Goal: Task Accomplishment & Management: Manage account settings

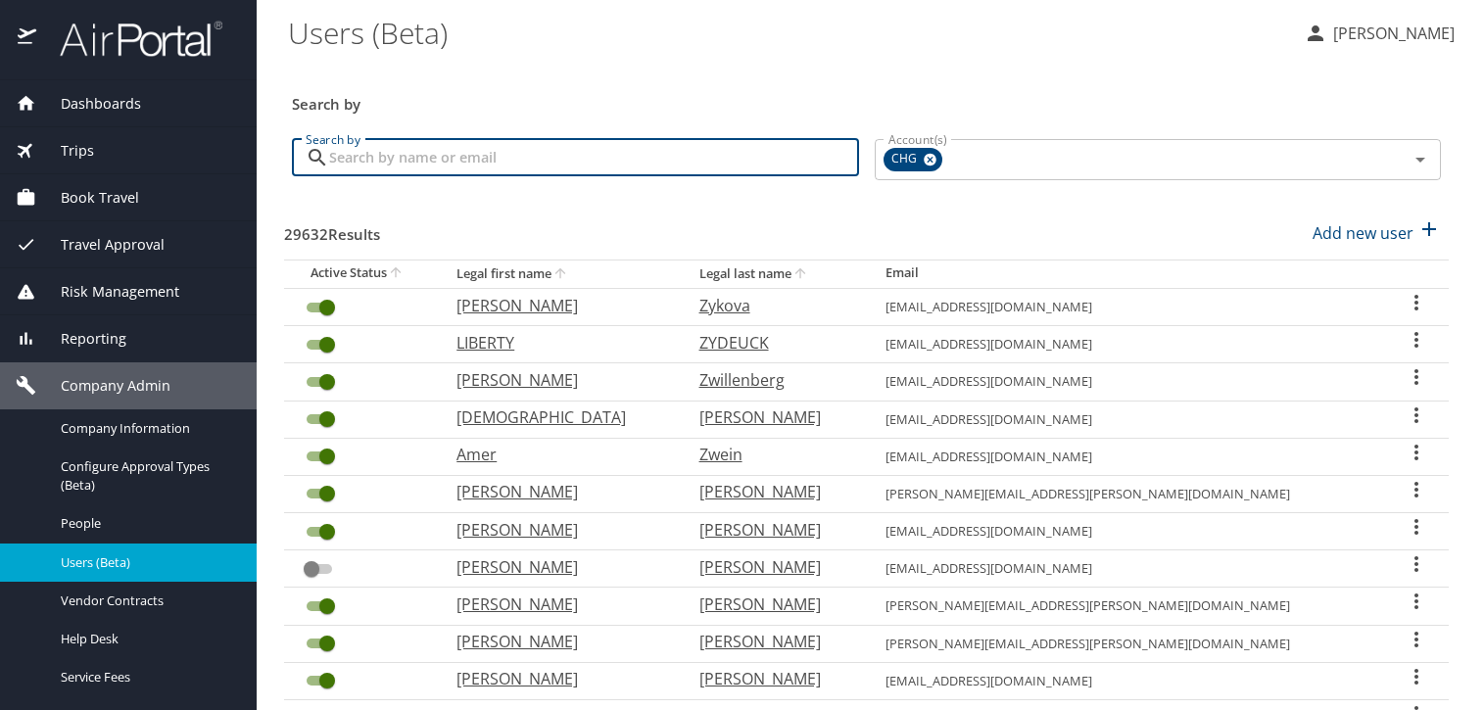
click at [618, 163] on input "Search by" at bounding box center [594, 157] width 530 height 37
paste input "[EMAIL_ADDRESS][PERSON_NAME][DOMAIN_NAME]"
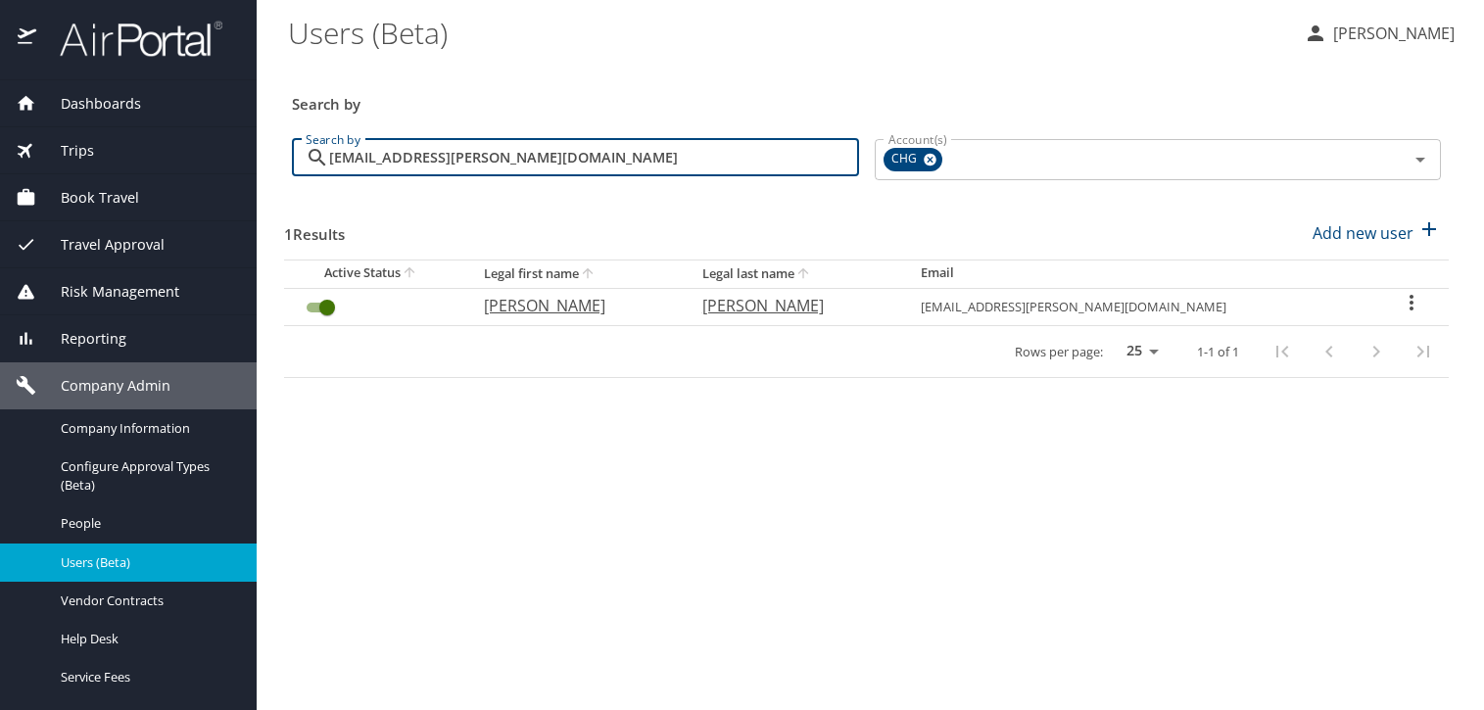
type input "[EMAIL_ADDRESS][PERSON_NAME][DOMAIN_NAME]"
click at [1307, 306] on td "[EMAIL_ADDRESS][PERSON_NAME][DOMAIN_NAME]" at bounding box center [1139, 306] width 469 height 37
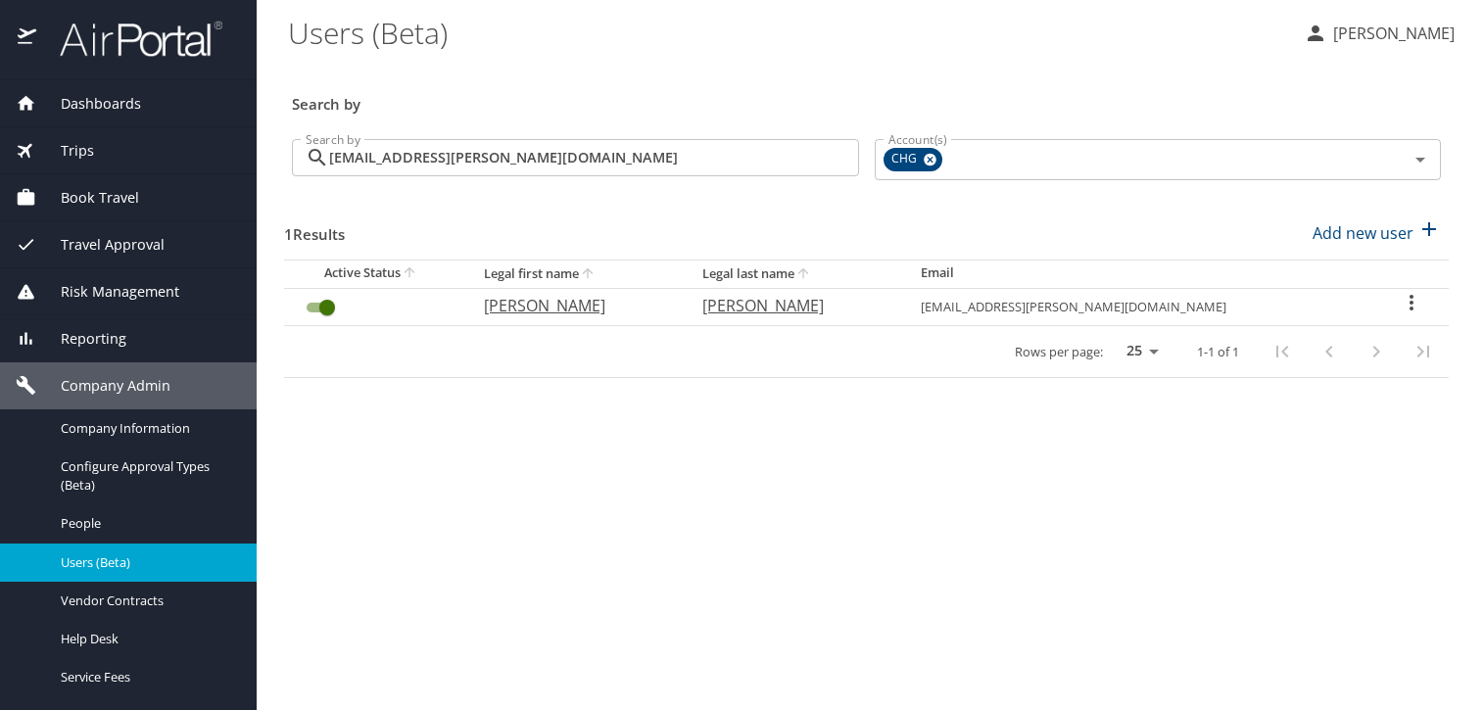
click at [1400, 304] on icon "User Search Table" at bounding box center [1412, 303] width 24 height 24
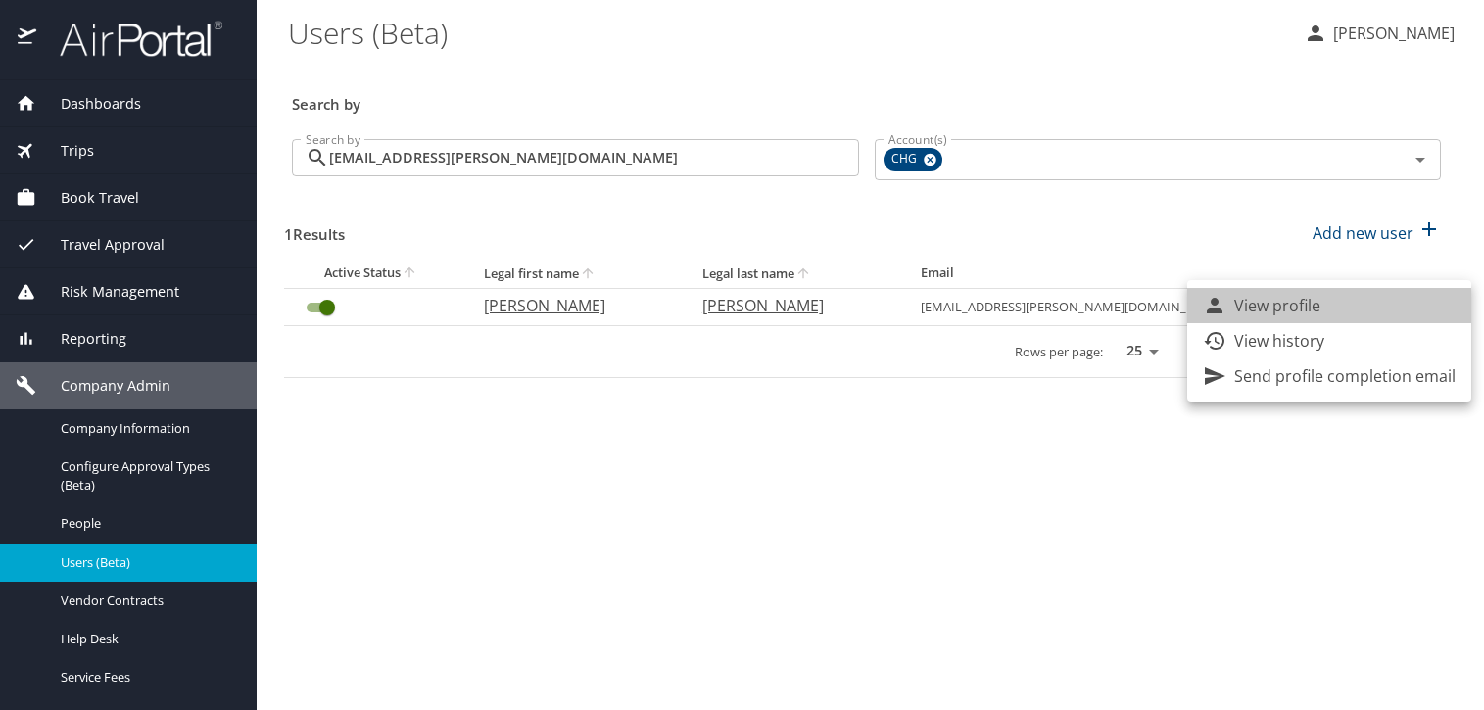
click at [1344, 313] on li "View profile" at bounding box center [1329, 305] width 284 height 35
select select "US"
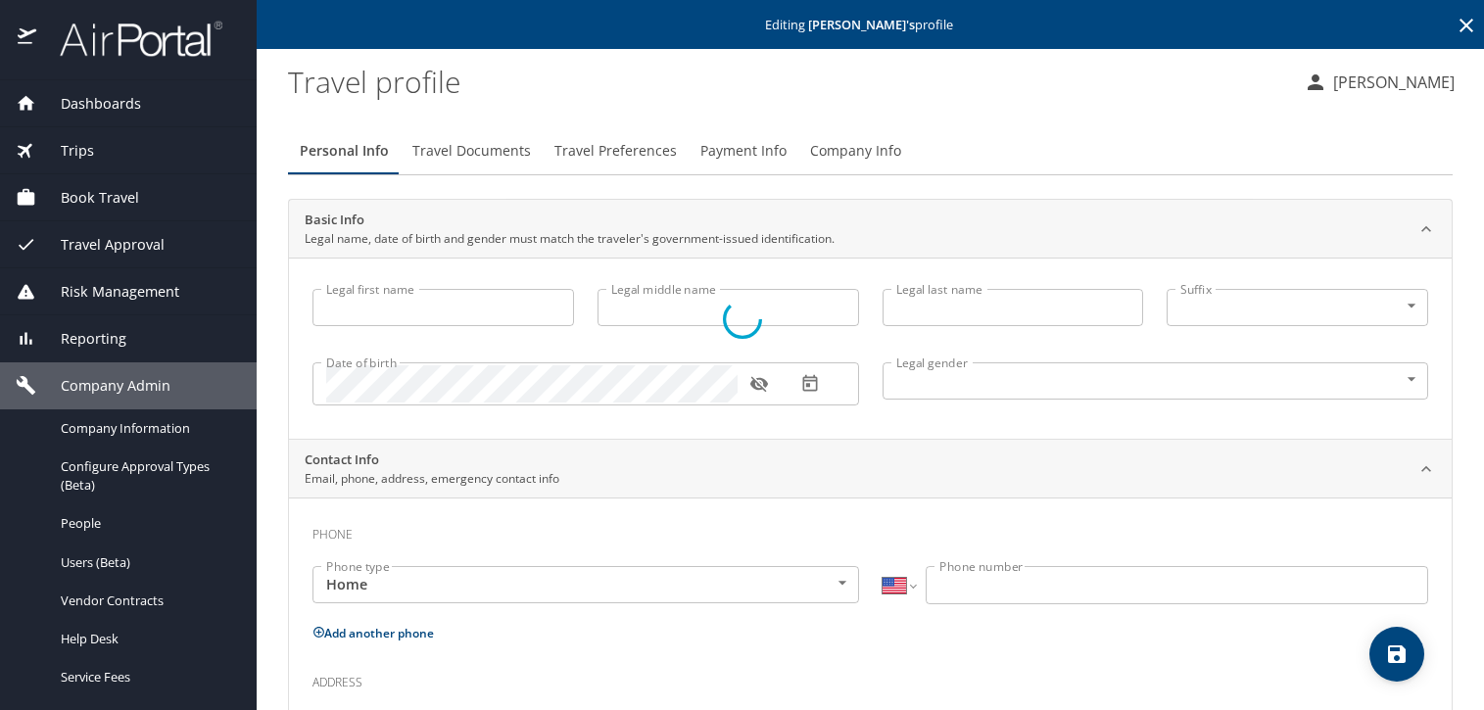
type input "[PERSON_NAME]"
type input "[DEMOGRAPHIC_DATA]"
select select "US"
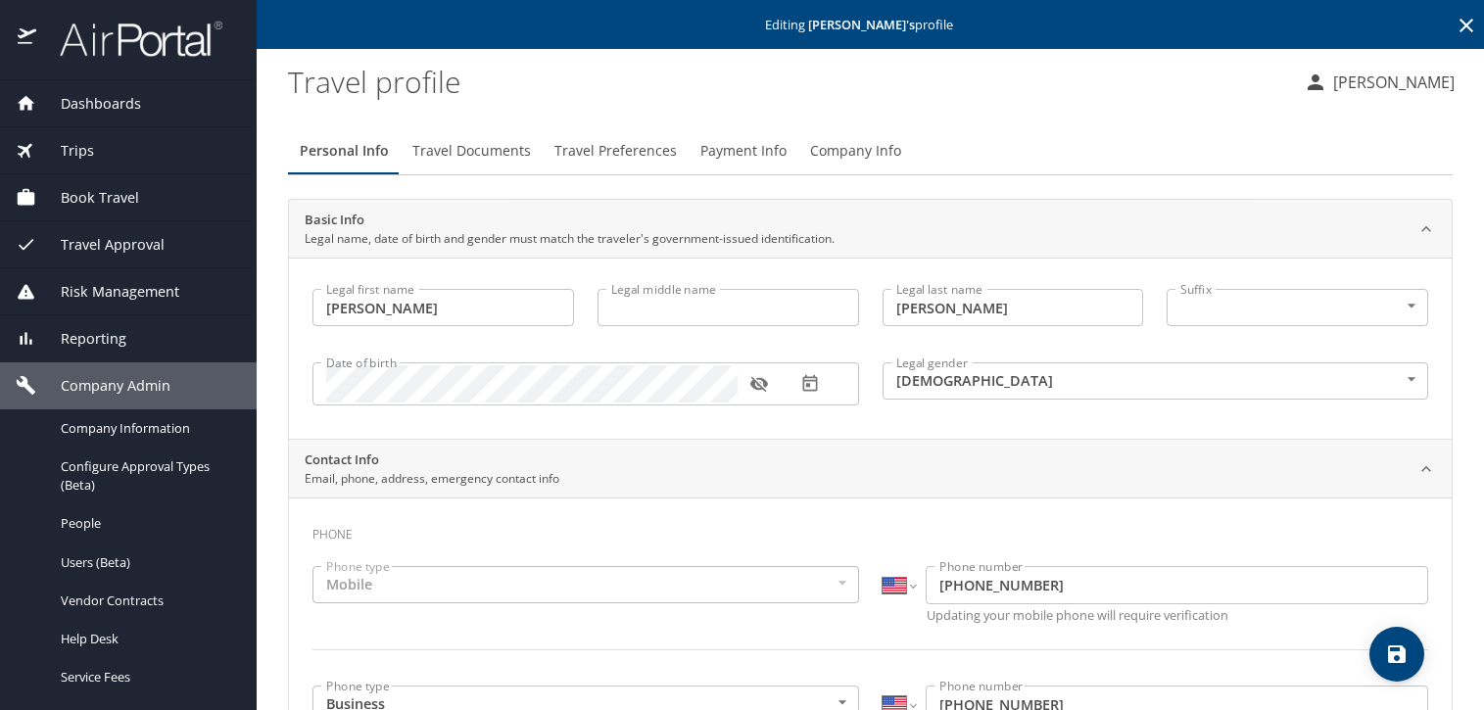
click at [465, 153] on span "Travel Documents" at bounding box center [471, 151] width 119 height 24
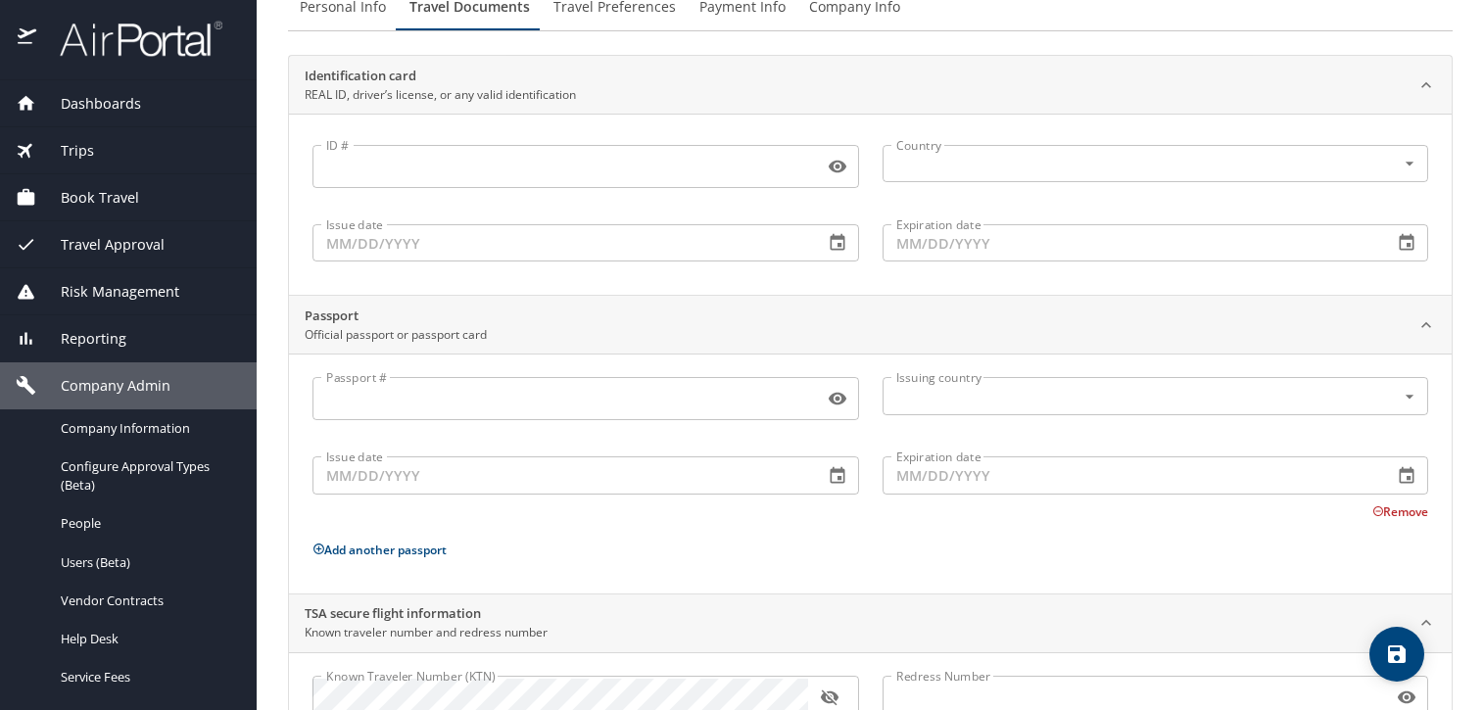
scroll to position [234, 0]
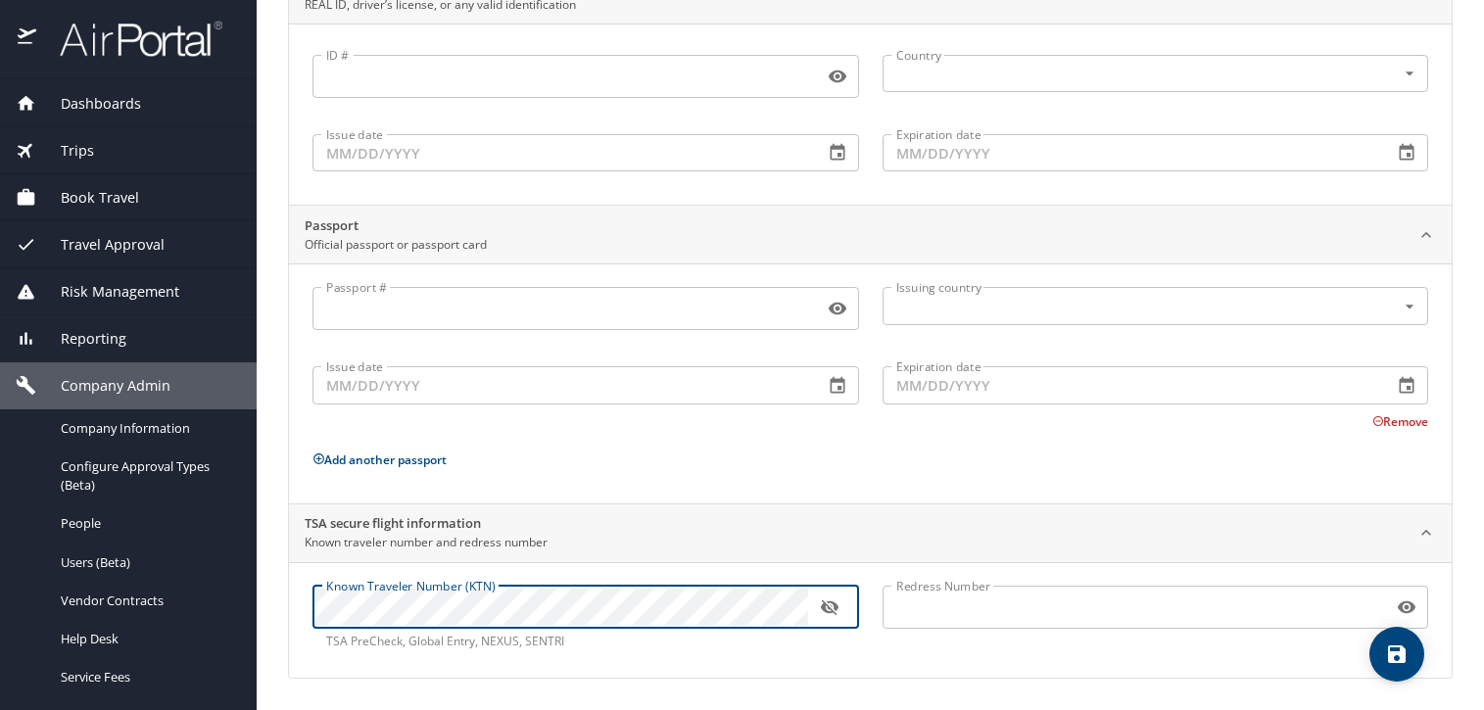
click at [818, 601] on button "button" at bounding box center [829, 607] width 43 height 43
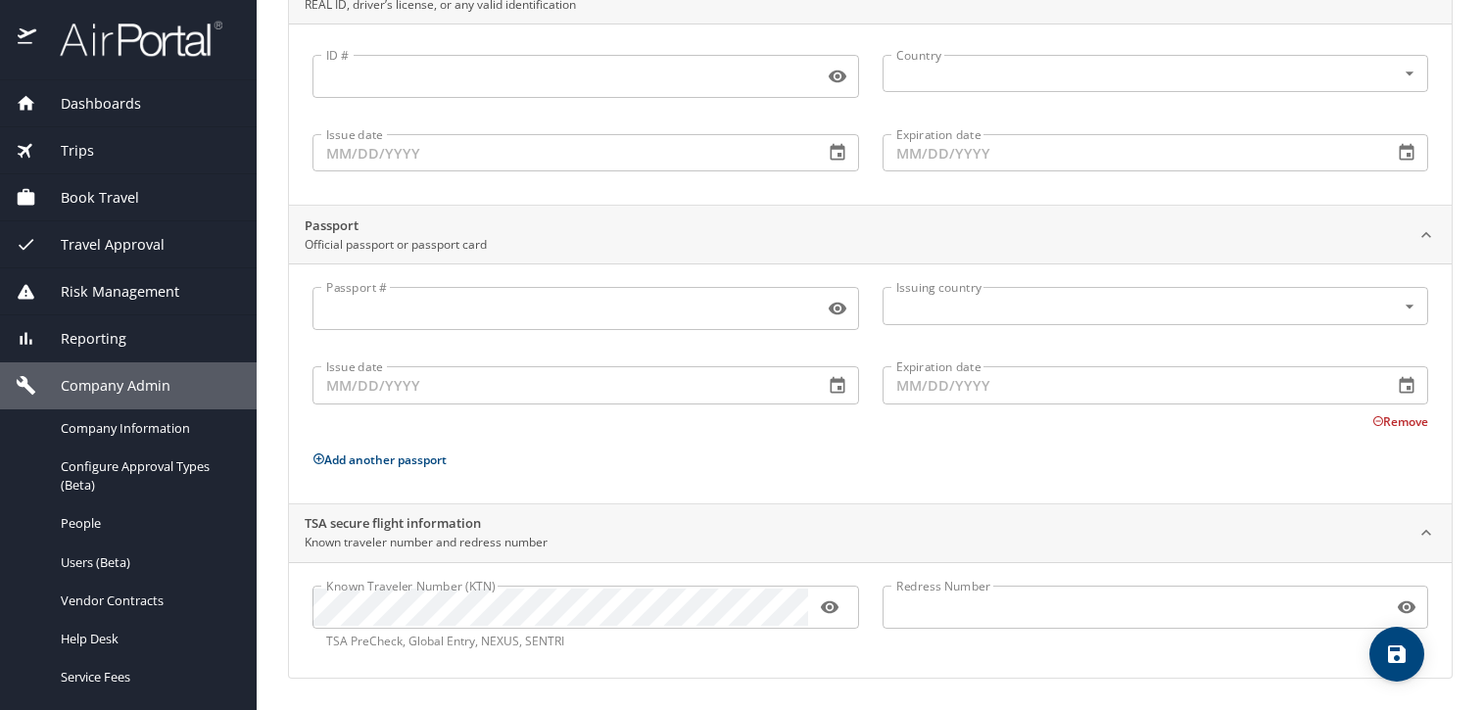
click at [1388, 670] on button "save" at bounding box center [1396, 654] width 55 height 55
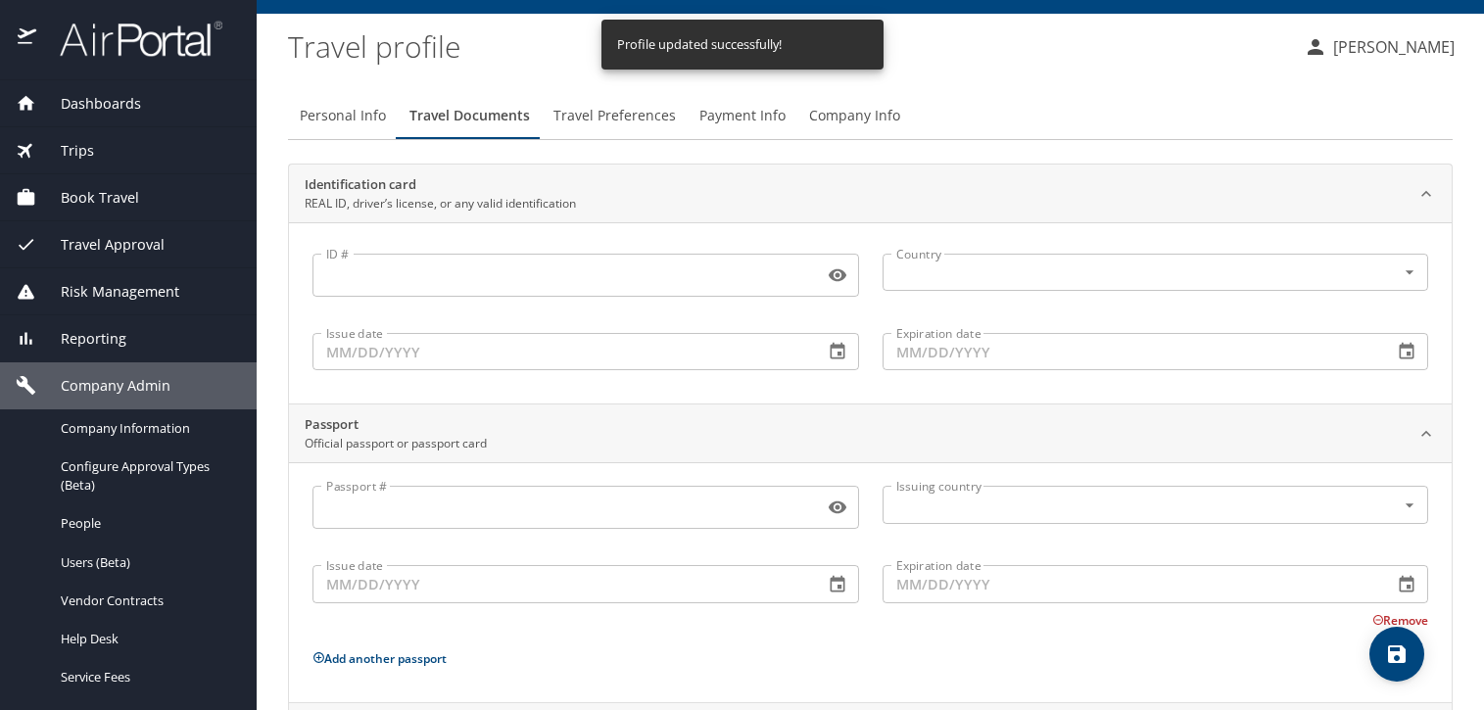
scroll to position [0, 0]
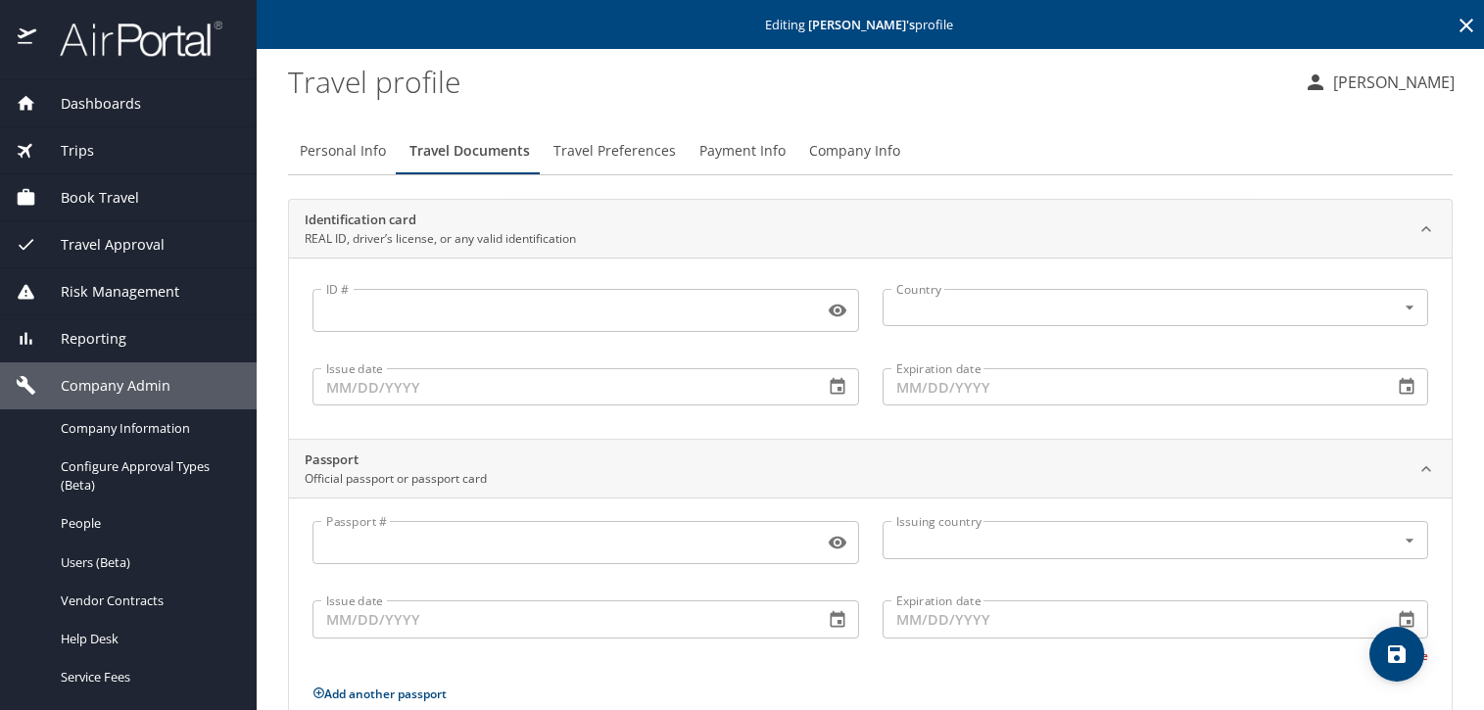
click at [632, 144] on span "Travel Preferences" at bounding box center [614, 151] width 122 height 24
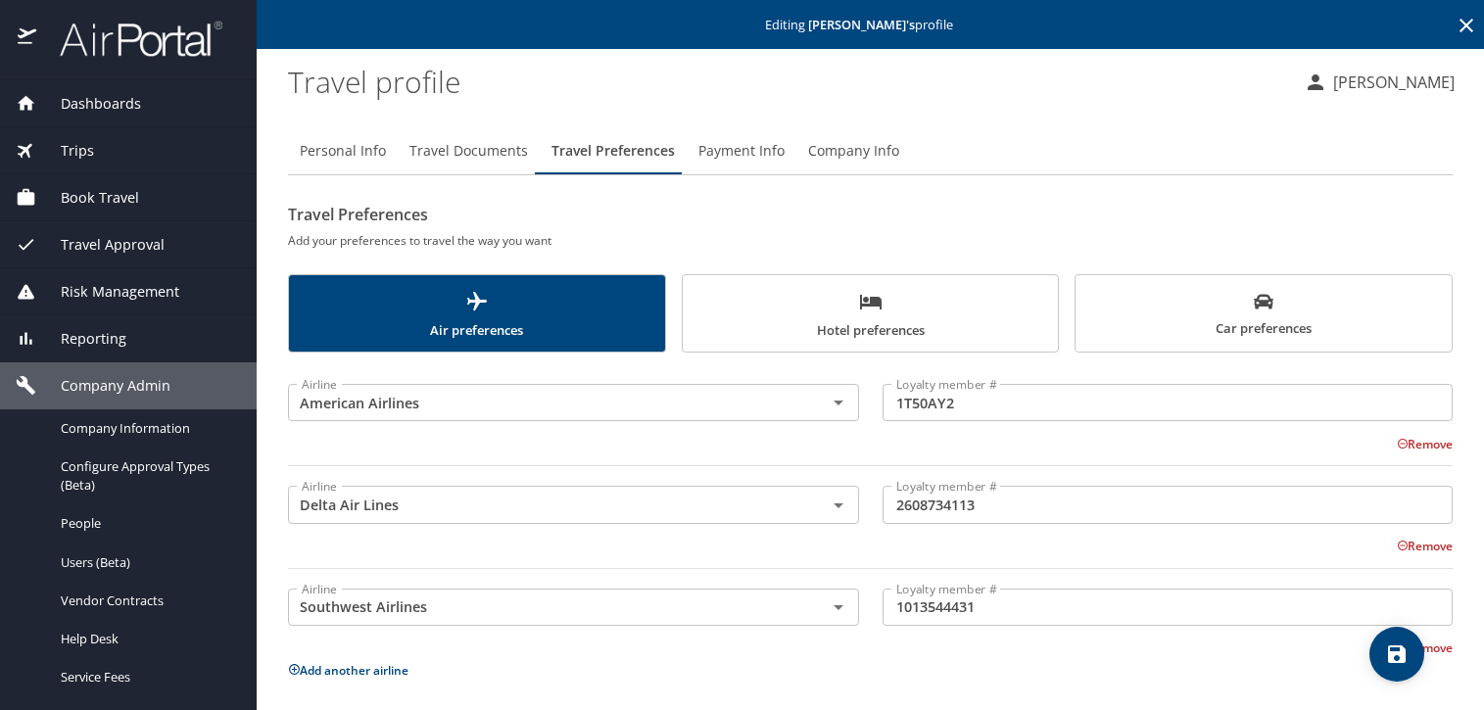
click at [947, 298] on span "Hotel preferences" at bounding box center [870, 316] width 353 height 52
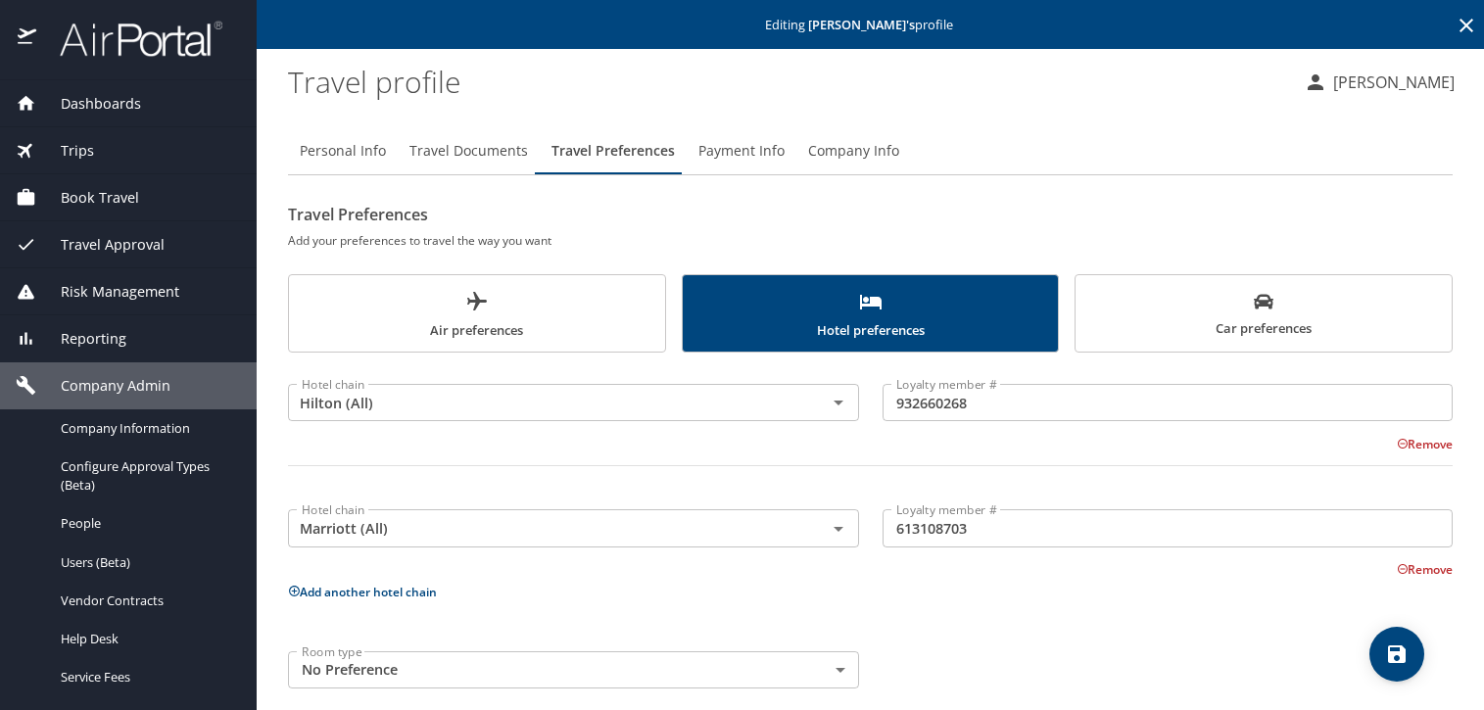
scroll to position [22, 0]
